Goal: Task Accomplishment & Management: Use online tool/utility

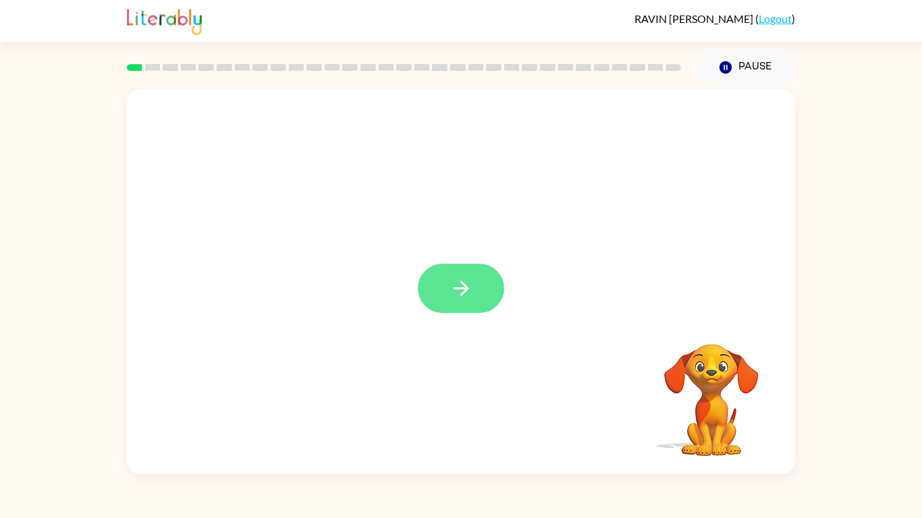
click at [465, 285] on icon "button" at bounding box center [461, 289] width 24 height 24
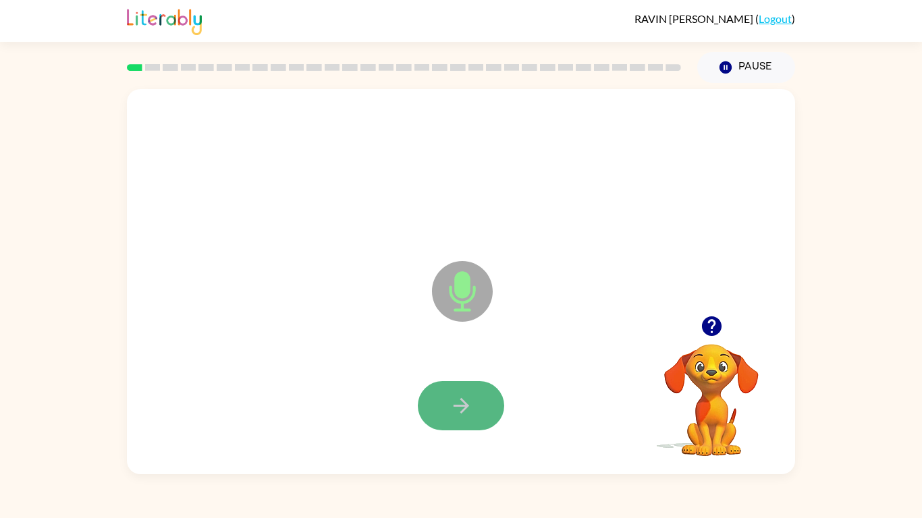
click at [454, 408] on icon "button" at bounding box center [461, 406] width 24 height 24
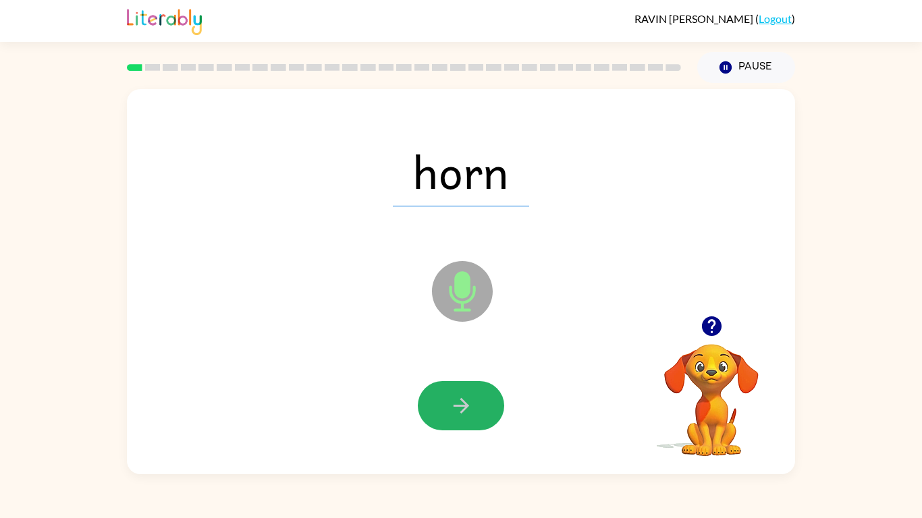
click at [454, 408] on icon "button" at bounding box center [461, 406] width 24 height 24
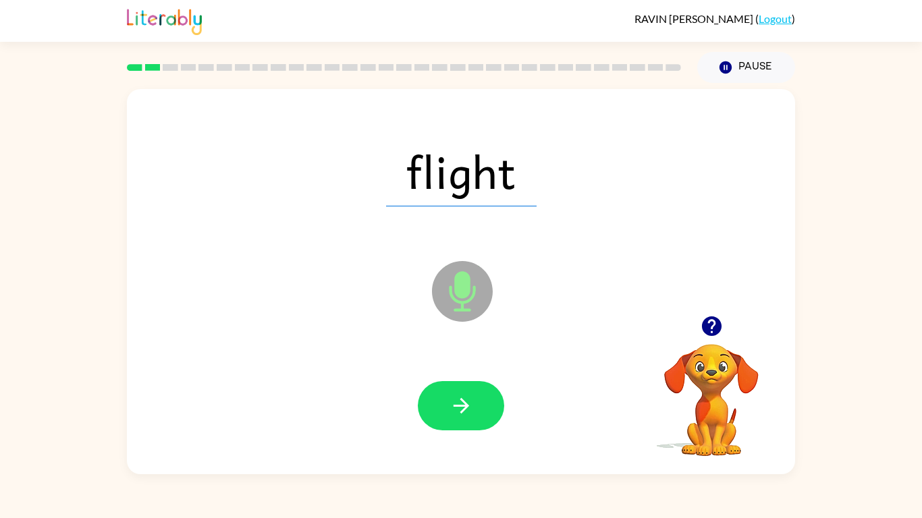
click at [454, 408] on icon "button" at bounding box center [461, 406] width 24 height 24
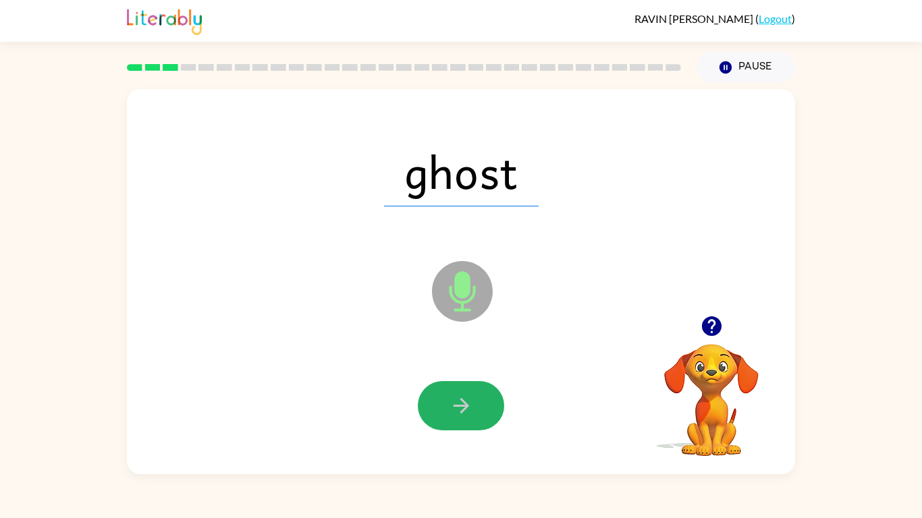
click at [454, 408] on icon "button" at bounding box center [461, 406] width 24 height 24
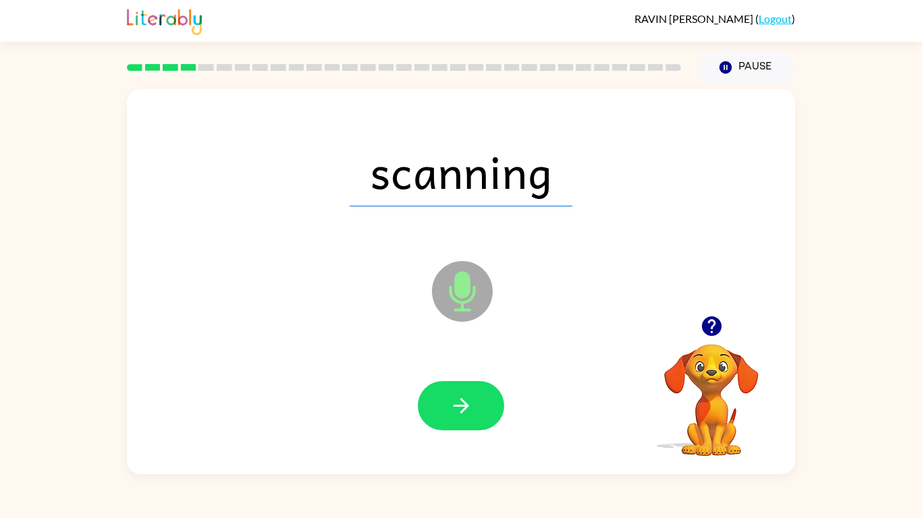
click at [454, 408] on icon "button" at bounding box center [461, 406] width 24 height 24
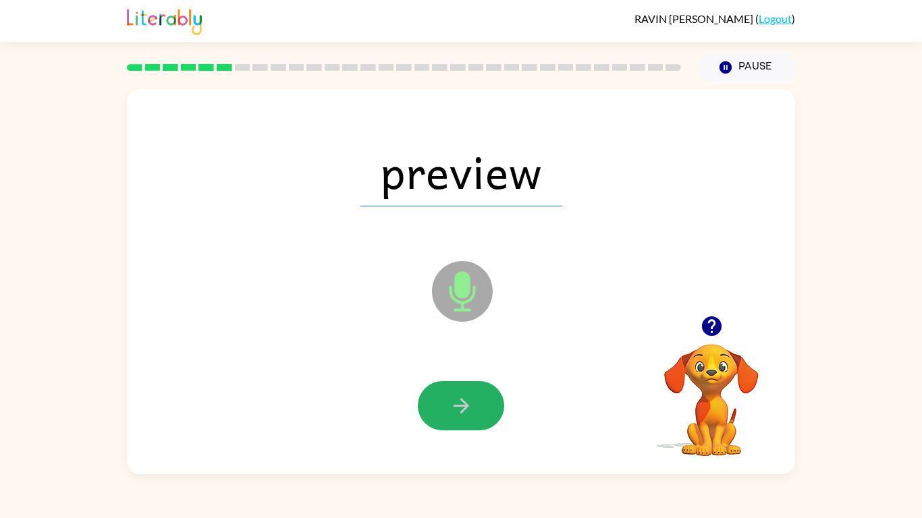
click at [454, 408] on icon "button" at bounding box center [461, 406] width 24 height 24
click at [460, 406] on icon "button" at bounding box center [461, 406] width 16 height 16
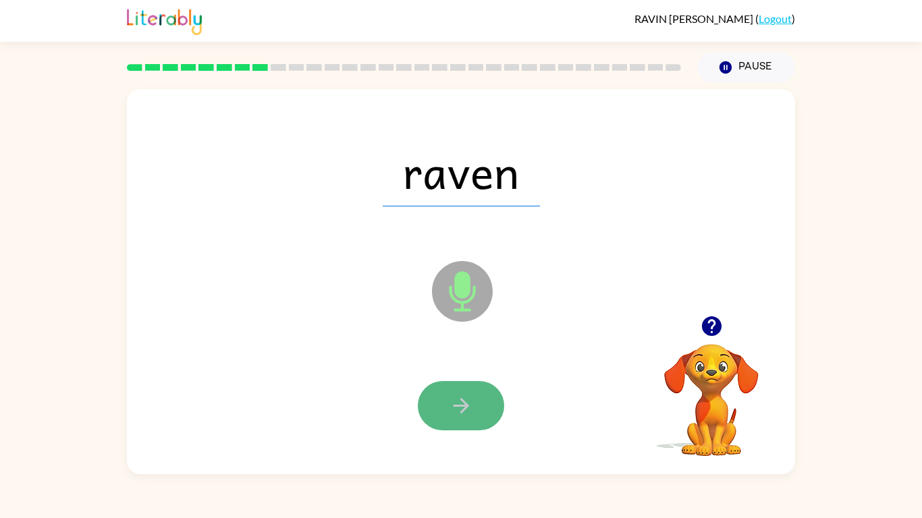
click at [433, 404] on button "button" at bounding box center [461, 405] width 86 height 49
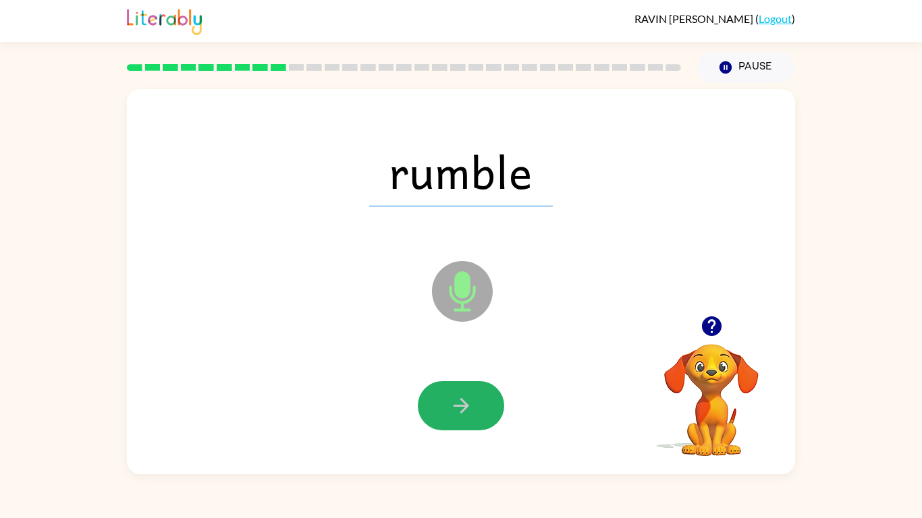
click at [449, 404] on icon "button" at bounding box center [461, 406] width 24 height 24
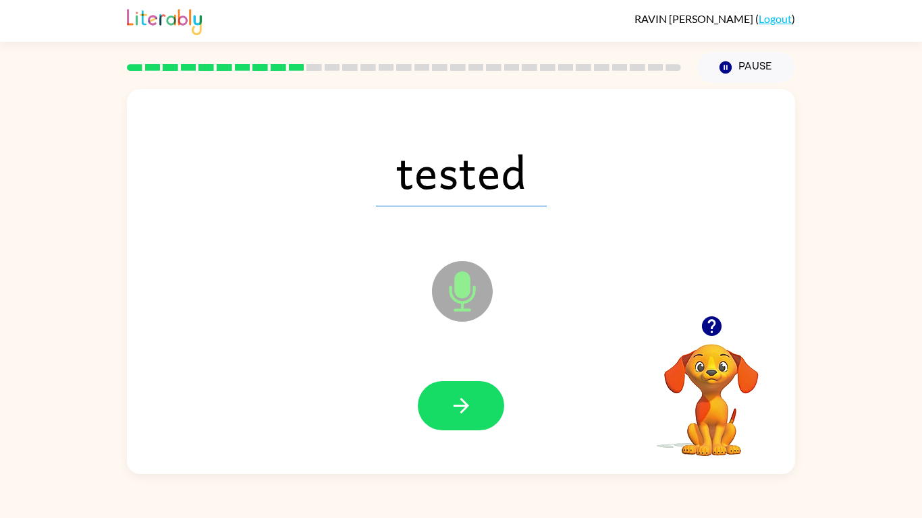
click at [449, 404] on icon "button" at bounding box center [461, 406] width 24 height 24
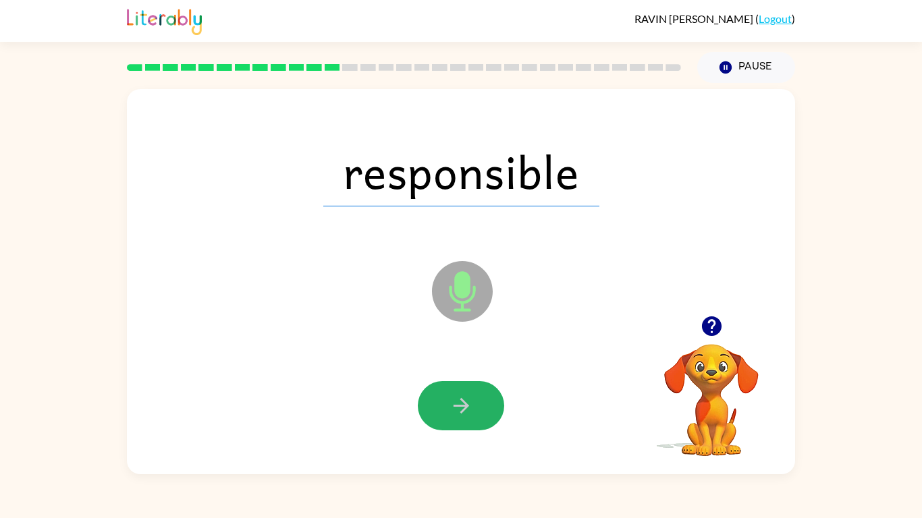
click at [449, 404] on icon "button" at bounding box center [461, 406] width 24 height 24
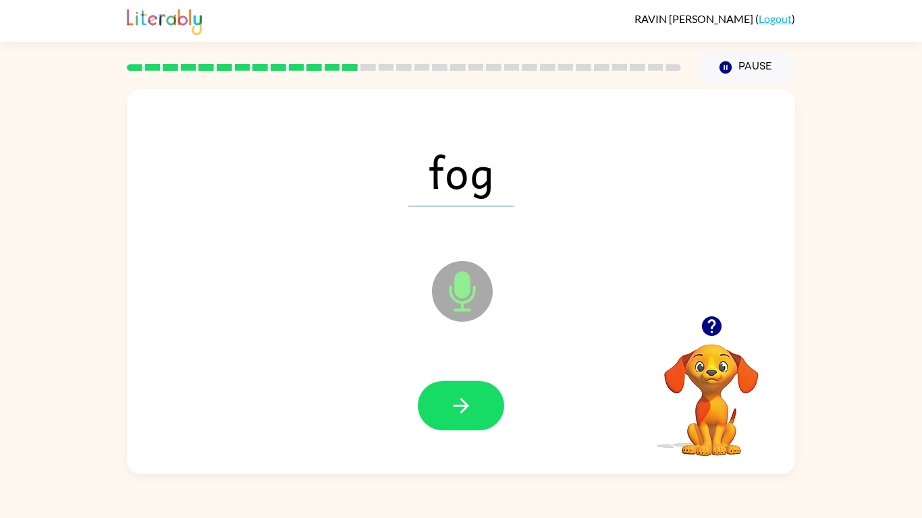
click at [449, 404] on icon "button" at bounding box center [461, 406] width 24 height 24
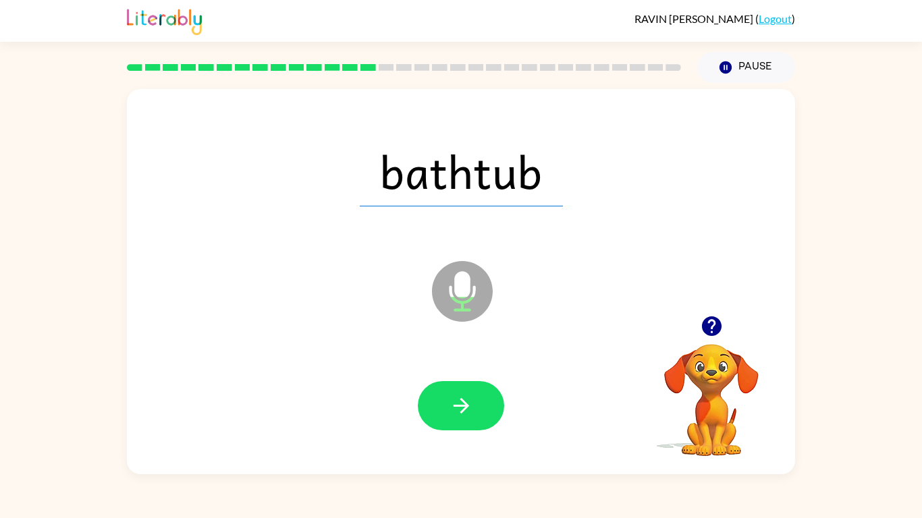
click at [449, 404] on icon "button" at bounding box center [461, 406] width 24 height 24
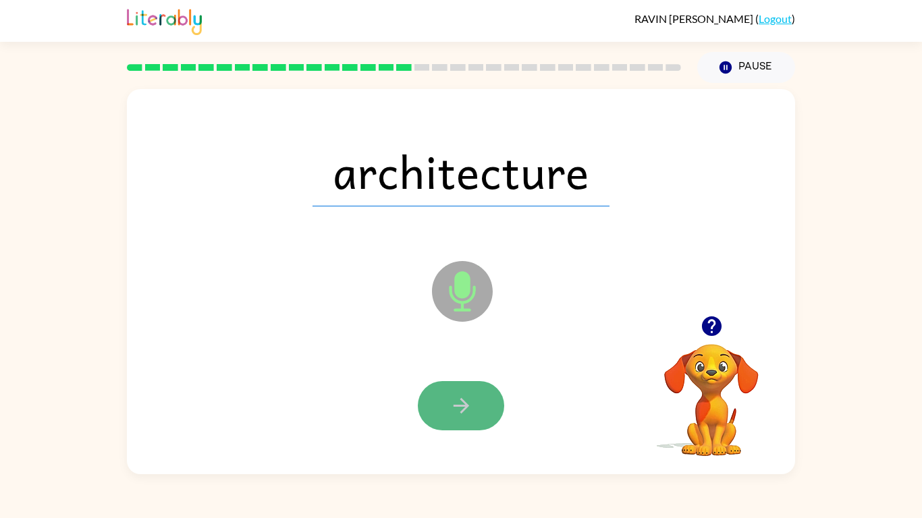
click at [449, 402] on icon "button" at bounding box center [461, 406] width 24 height 24
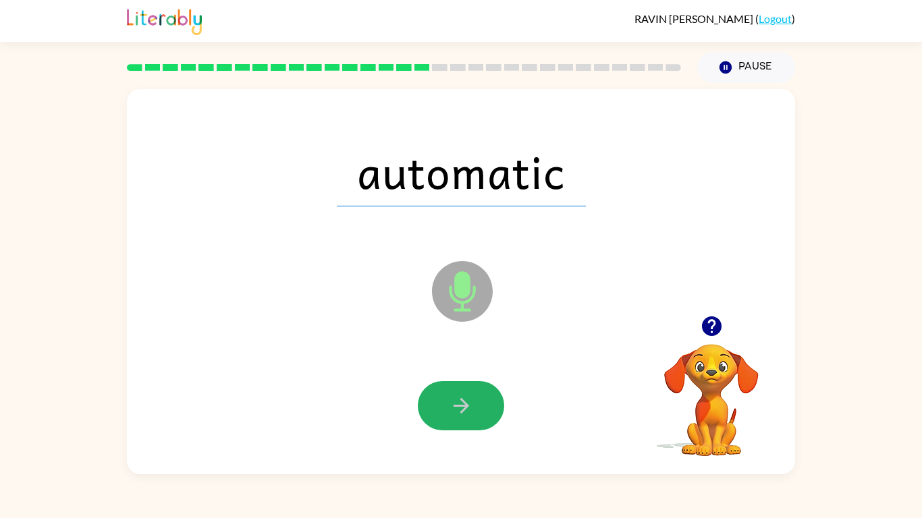
click at [449, 402] on icon "button" at bounding box center [461, 406] width 24 height 24
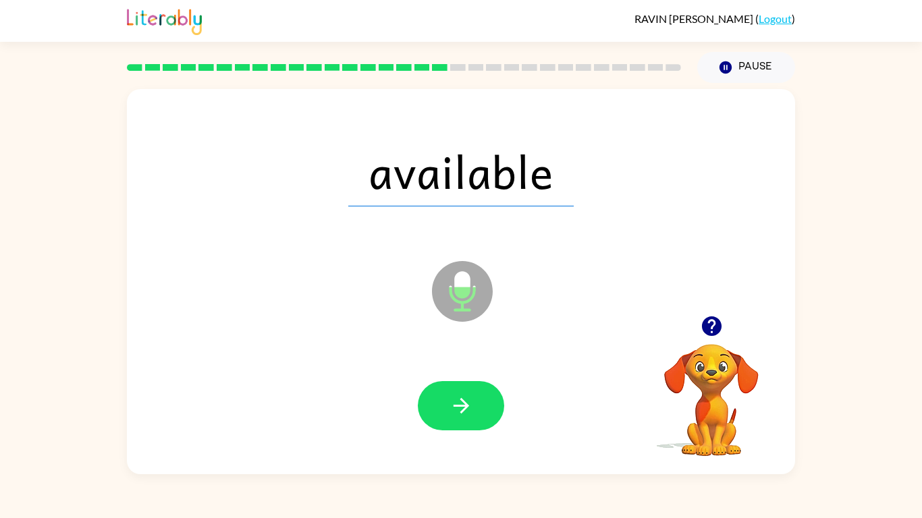
click at [449, 402] on icon "button" at bounding box center [461, 406] width 24 height 24
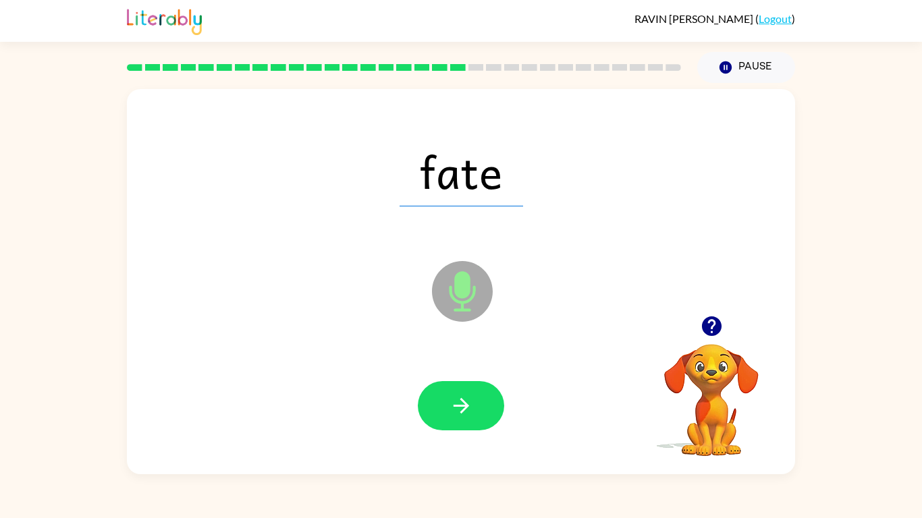
click at [449, 402] on icon "button" at bounding box center [461, 406] width 24 height 24
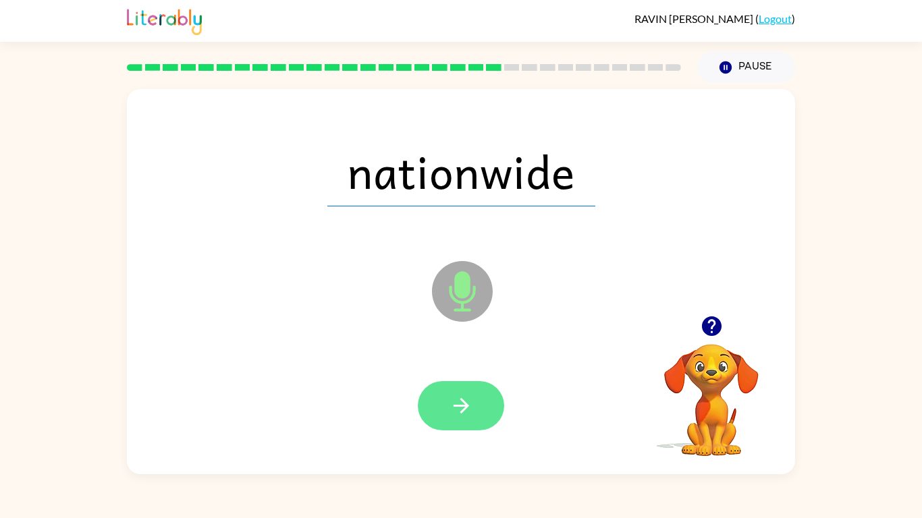
click at [448, 409] on button "button" at bounding box center [461, 405] width 86 height 49
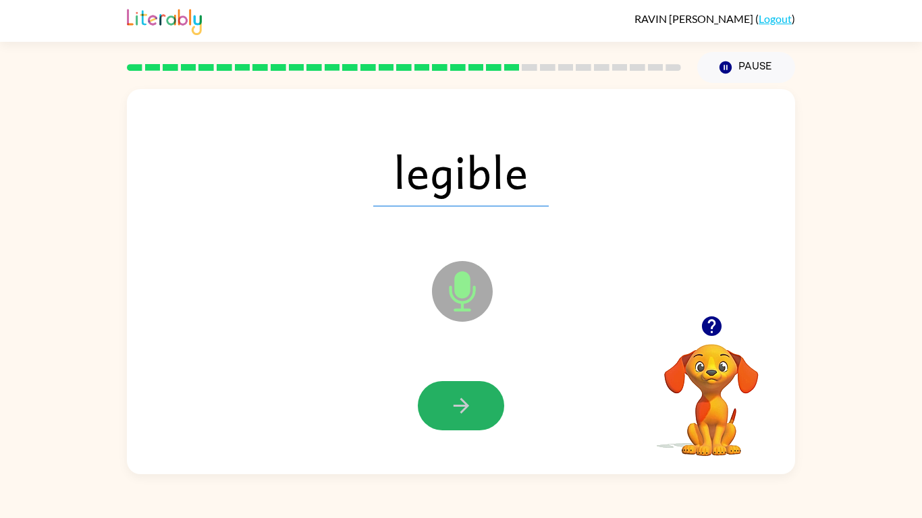
click at [440, 395] on button "button" at bounding box center [461, 405] width 86 height 49
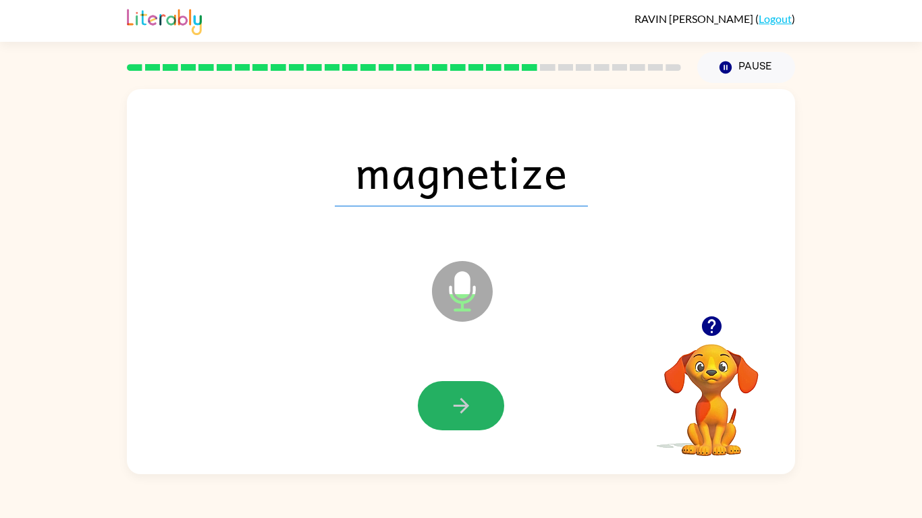
click at [440, 395] on button "button" at bounding box center [461, 405] width 86 height 49
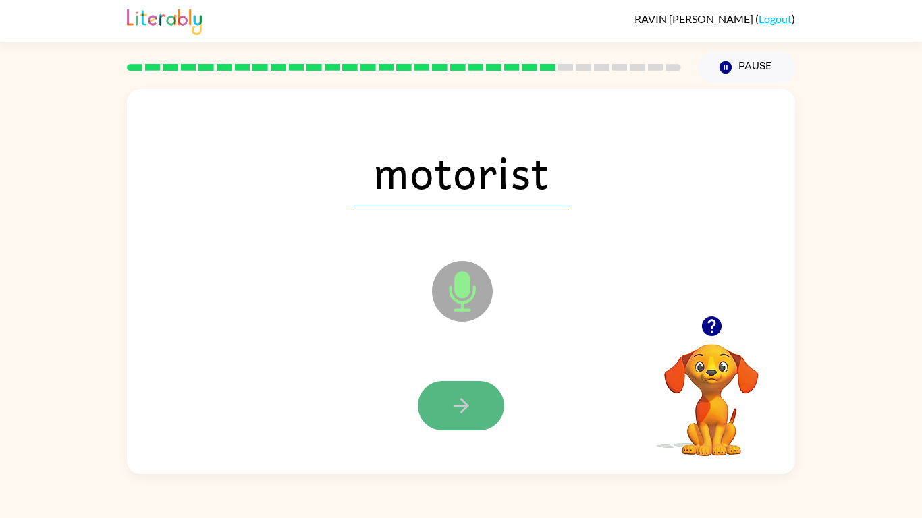
click at [456, 395] on icon "button" at bounding box center [461, 406] width 24 height 24
click at [456, 395] on div at bounding box center [461, 405] width 86 height 49
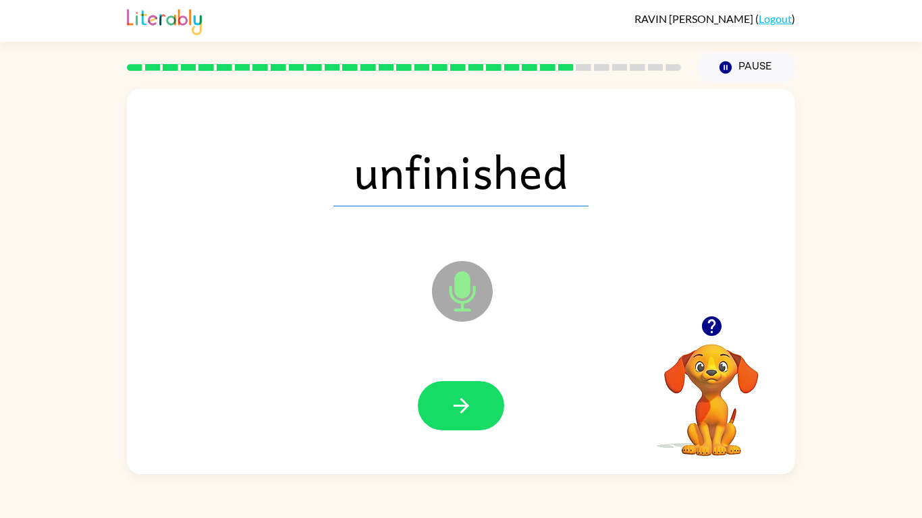
click at [456, 395] on icon "button" at bounding box center [461, 406] width 24 height 24
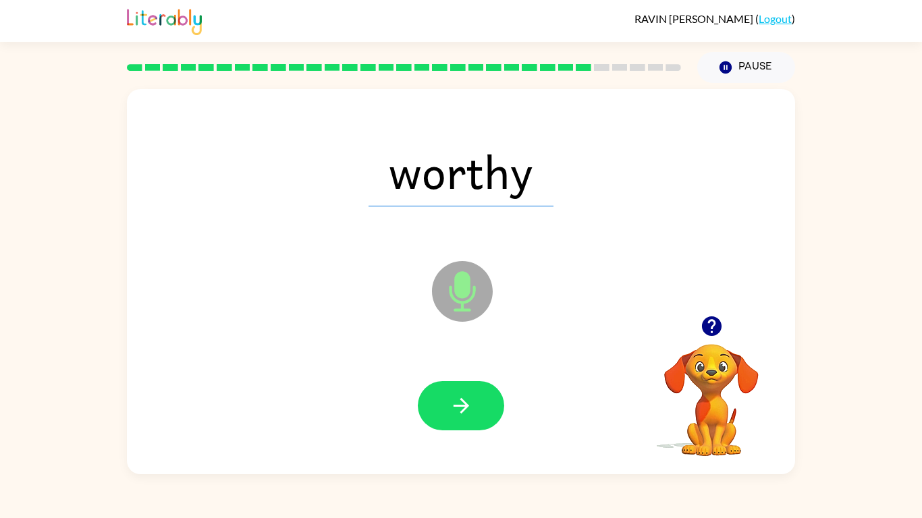
click at [456, 395] on icon "button" at bounding box center [461, 406] width 24 height 24
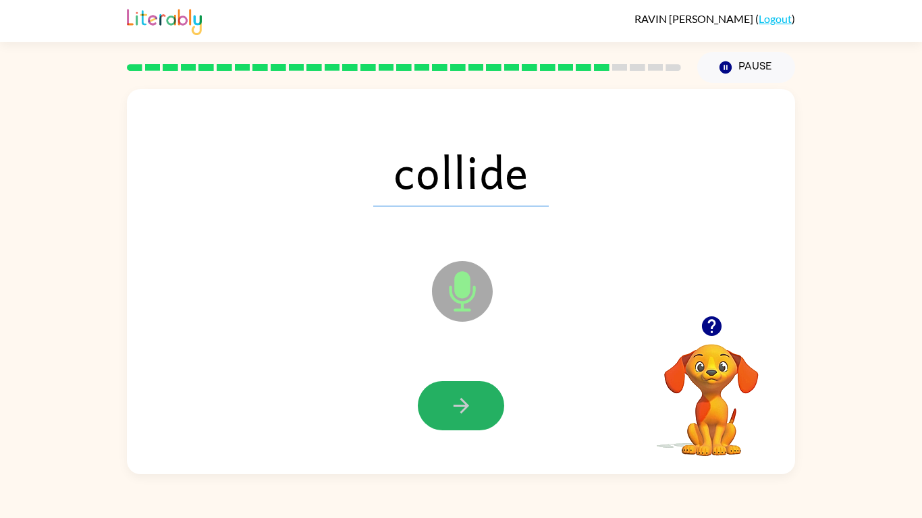
click at [456, 395] on icon "button" at bounding box center [461, 406] width 24 height 24
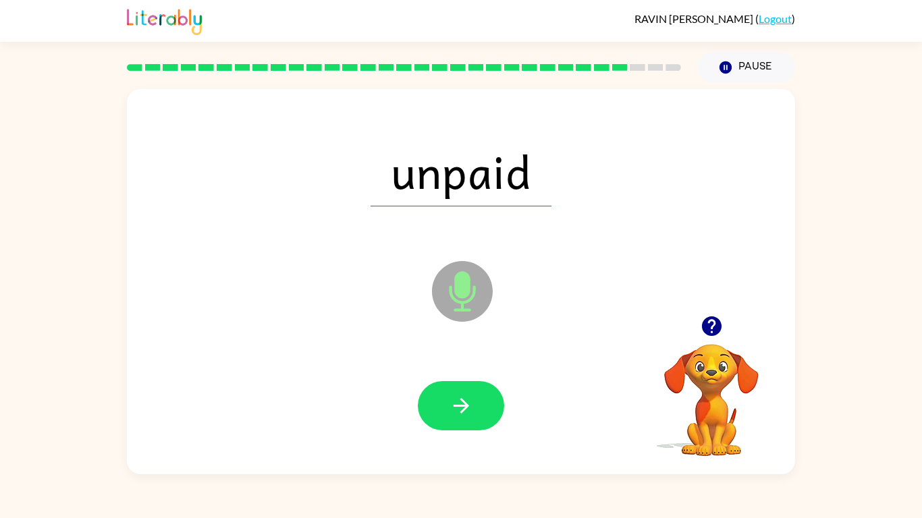
click at [456, 395] on icon "button" at bounding box center [461, 406] width 24 height 24
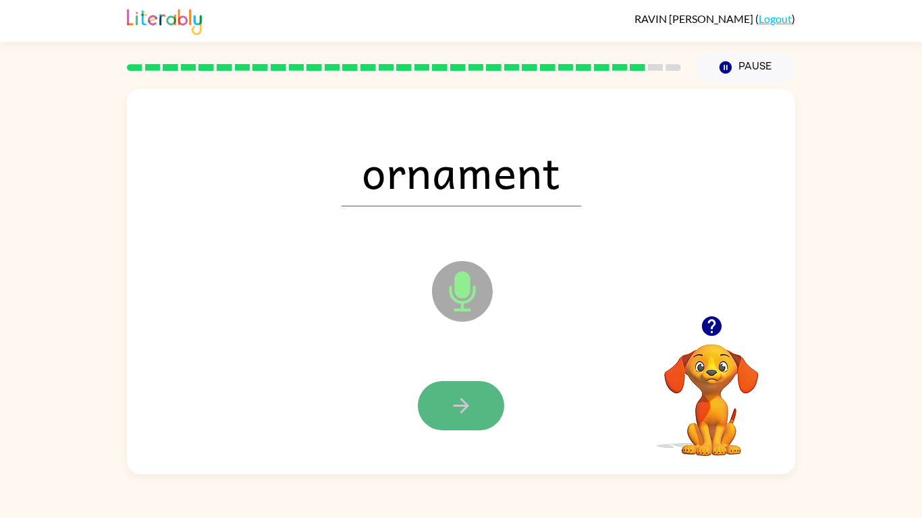
click at [458, 398] on icon "button" at bounding box center [461, 406] width 24 height 24
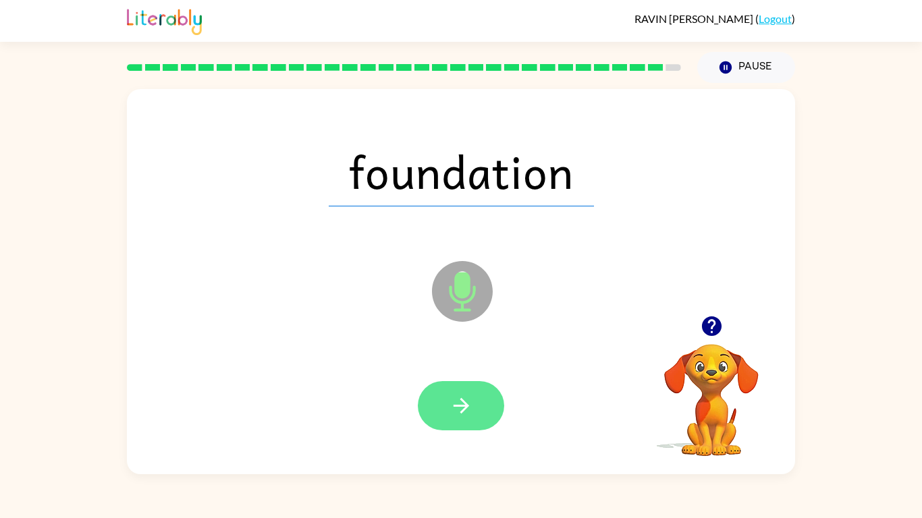
click at [461, 398] on icon "button" at bounding box center [461, 406] width 16 height 16
